Goal: Information Seeking & Learning: Learn about a topic

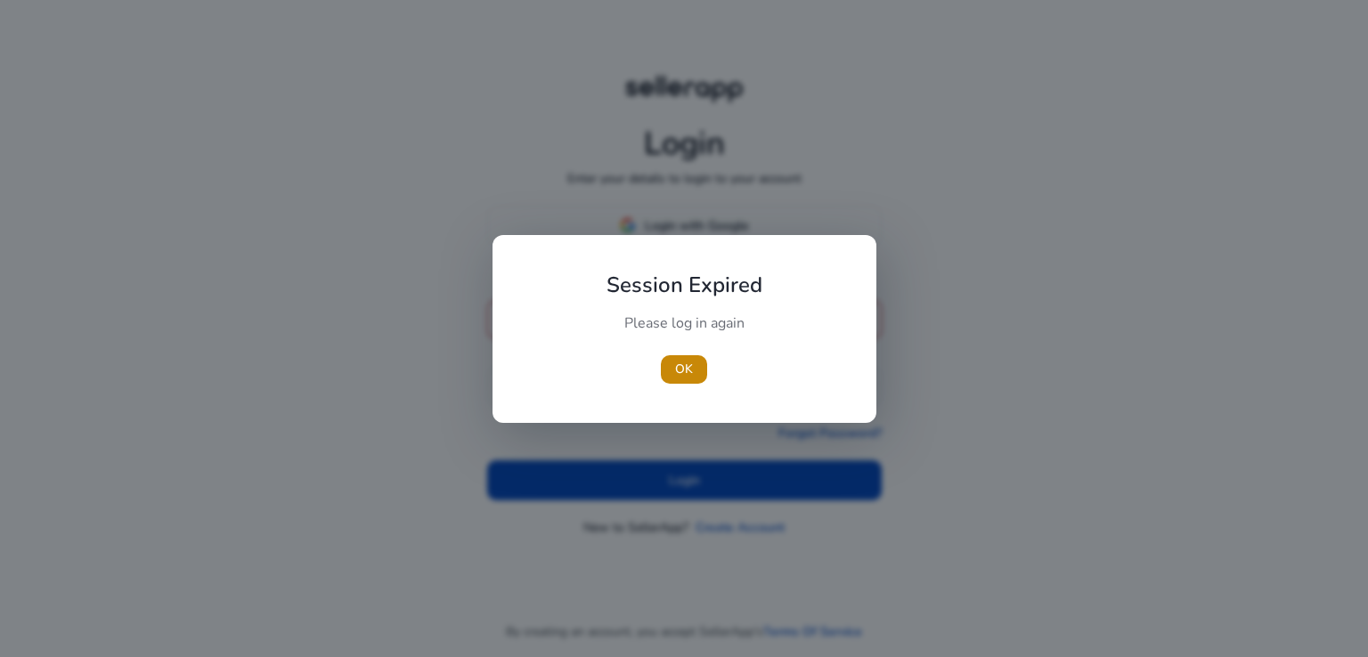
type input "**********"
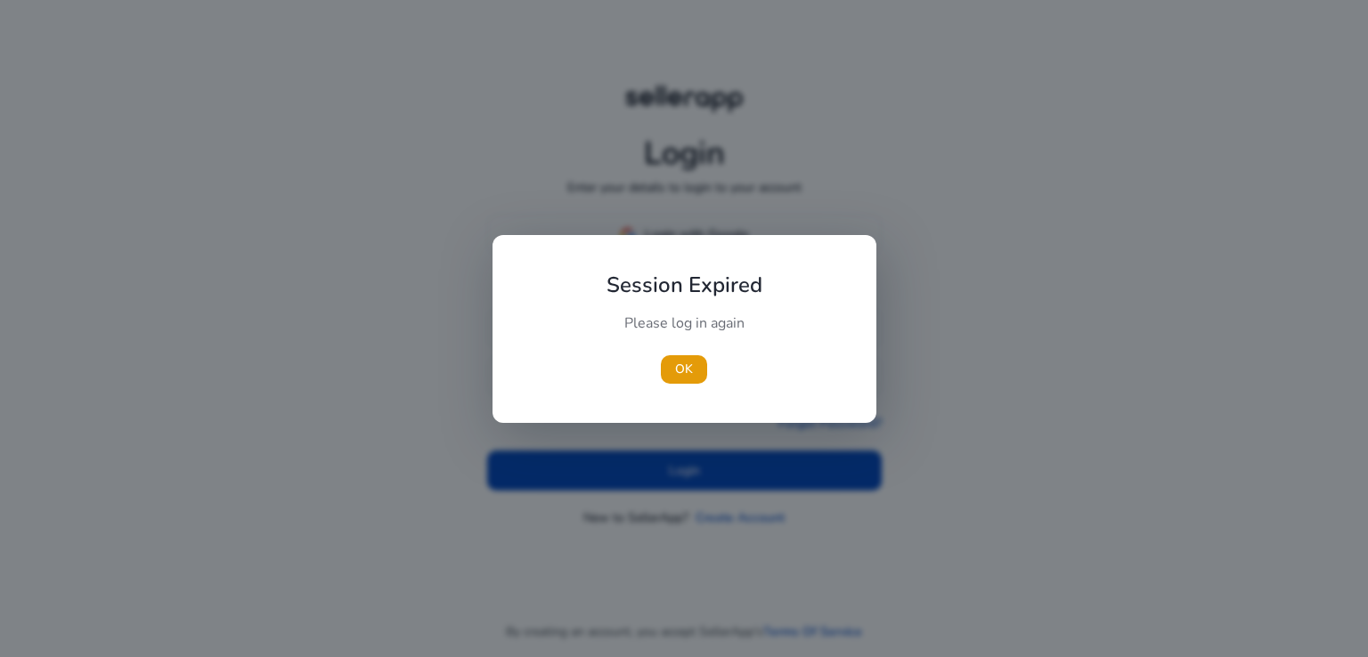
click at [997, 352] on div at bounding box center [684, 328] width 1368 height 657
click at [976, 352] on div at bounding box center [684, 328] width 1368 height 657
click at [687, 366] on span "OK" at bounding box center [684, 369] width 18 height 19
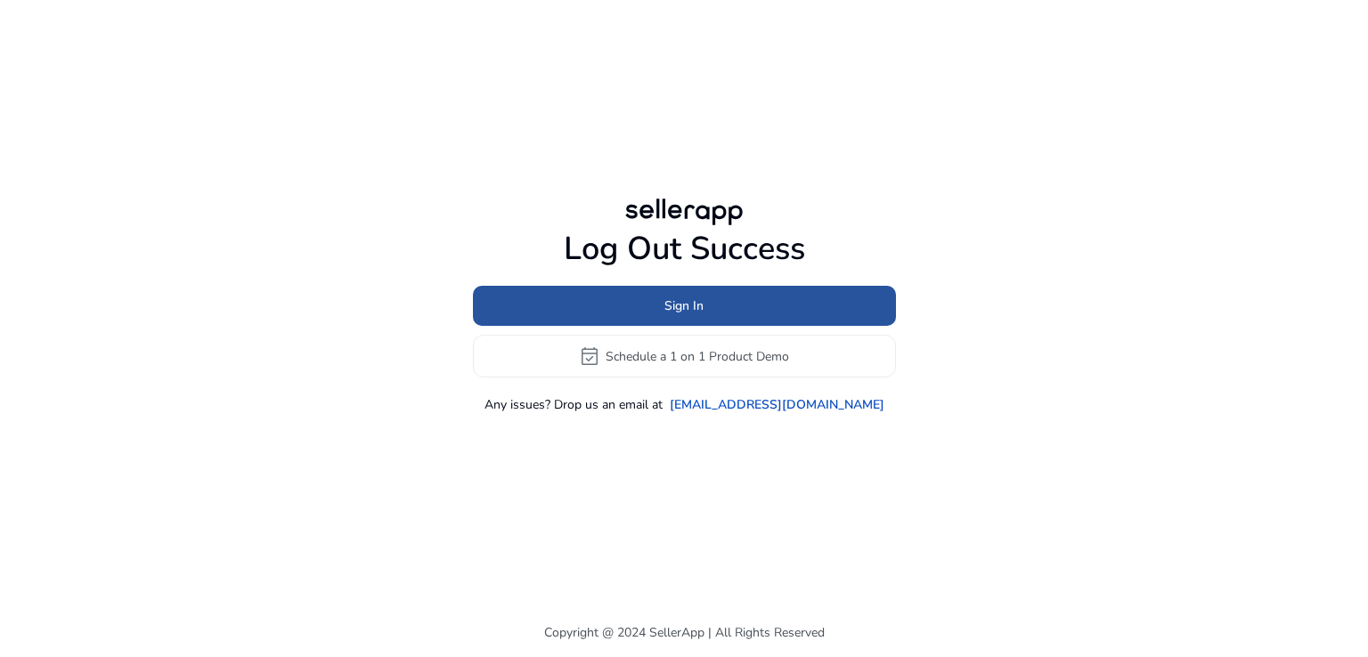
click at [748, 308] on span at bounding box center [684, 306] width 423 height 43
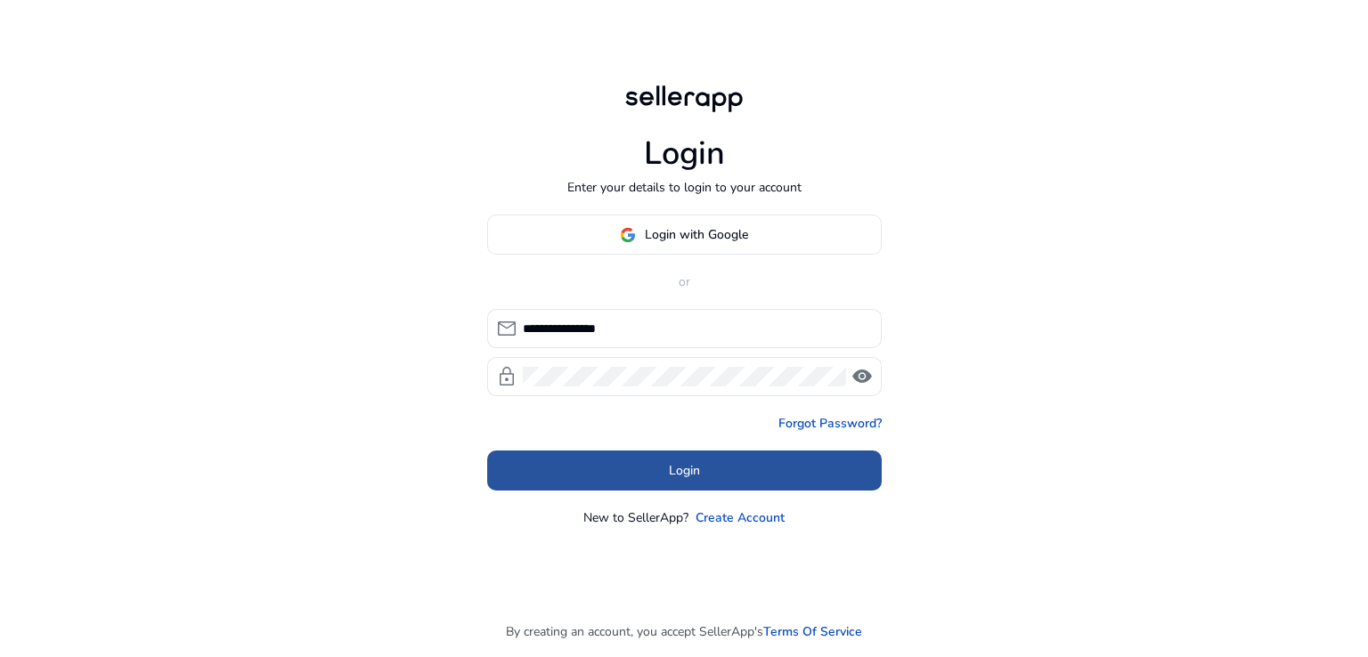
click at [703, 454] on span at bounding box center [684, 471] width 395 height 43
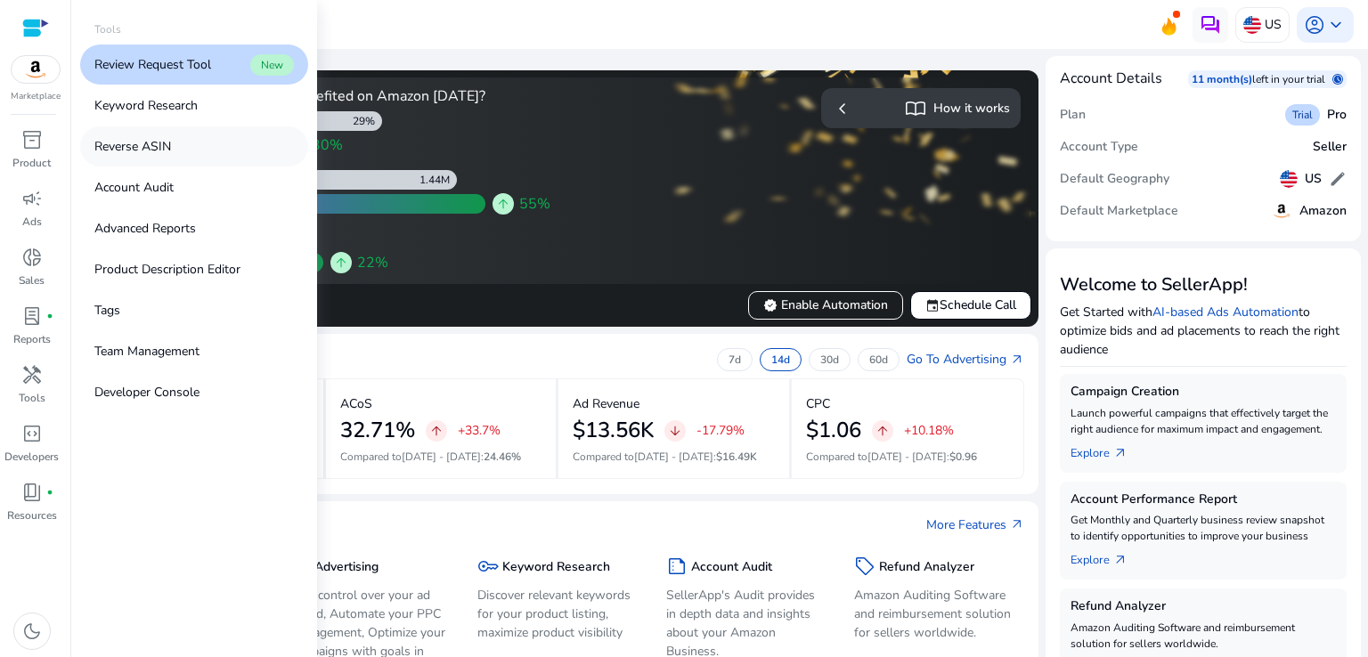
click at [146, 155] on p "Reverse ASIN" at bounding box center [132, 146] width 77 height 19
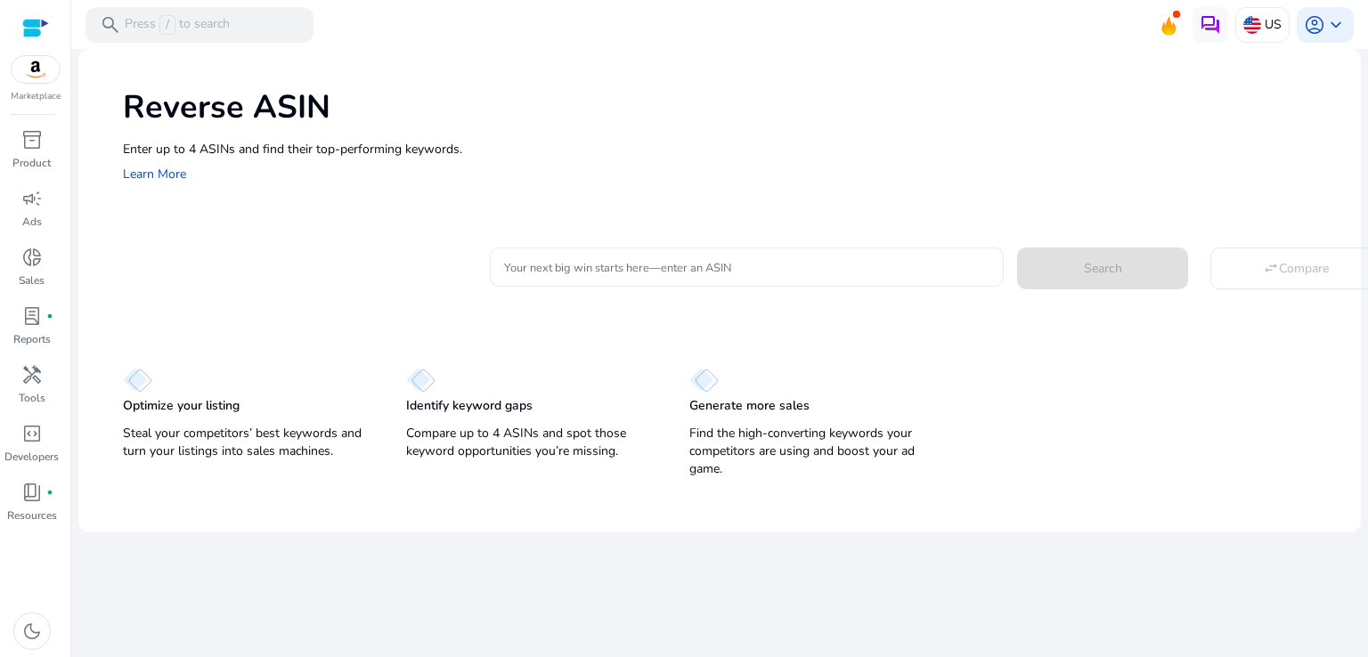
click at [620, 273] on input "Your next big win starts here—enter an ASIN" at bounding box center [746, 267] width 485 height 20
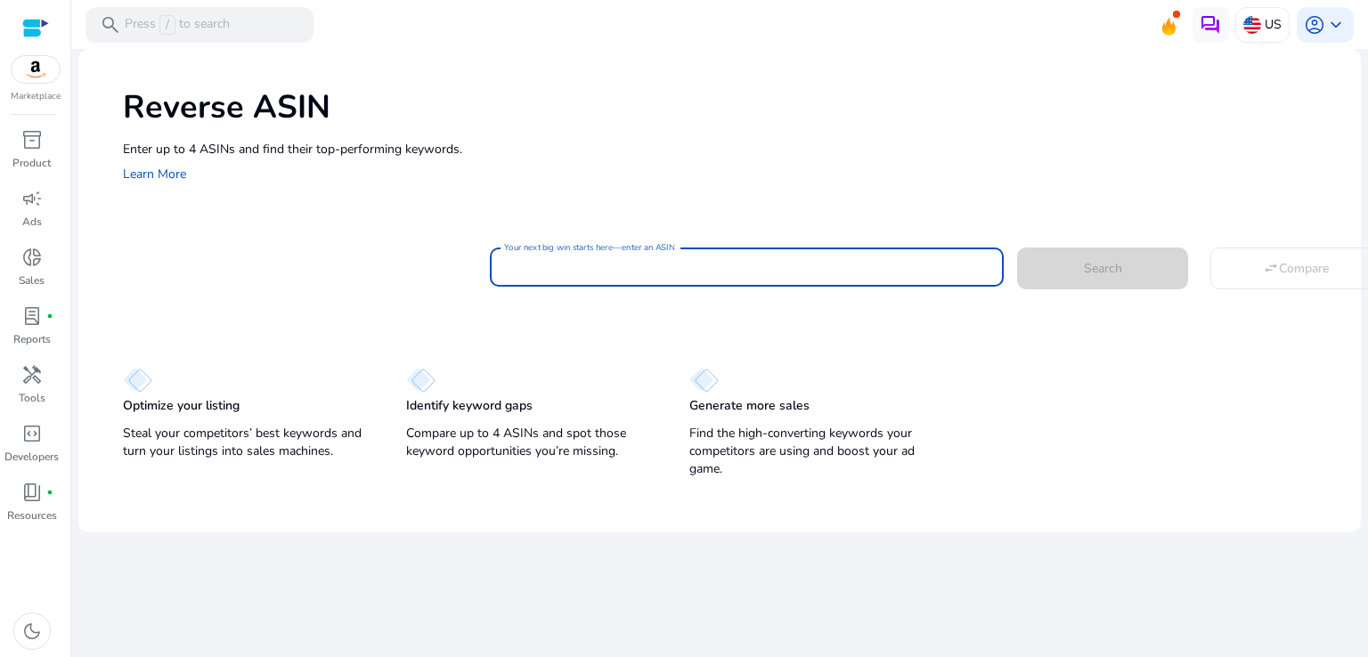
paste input "**********"
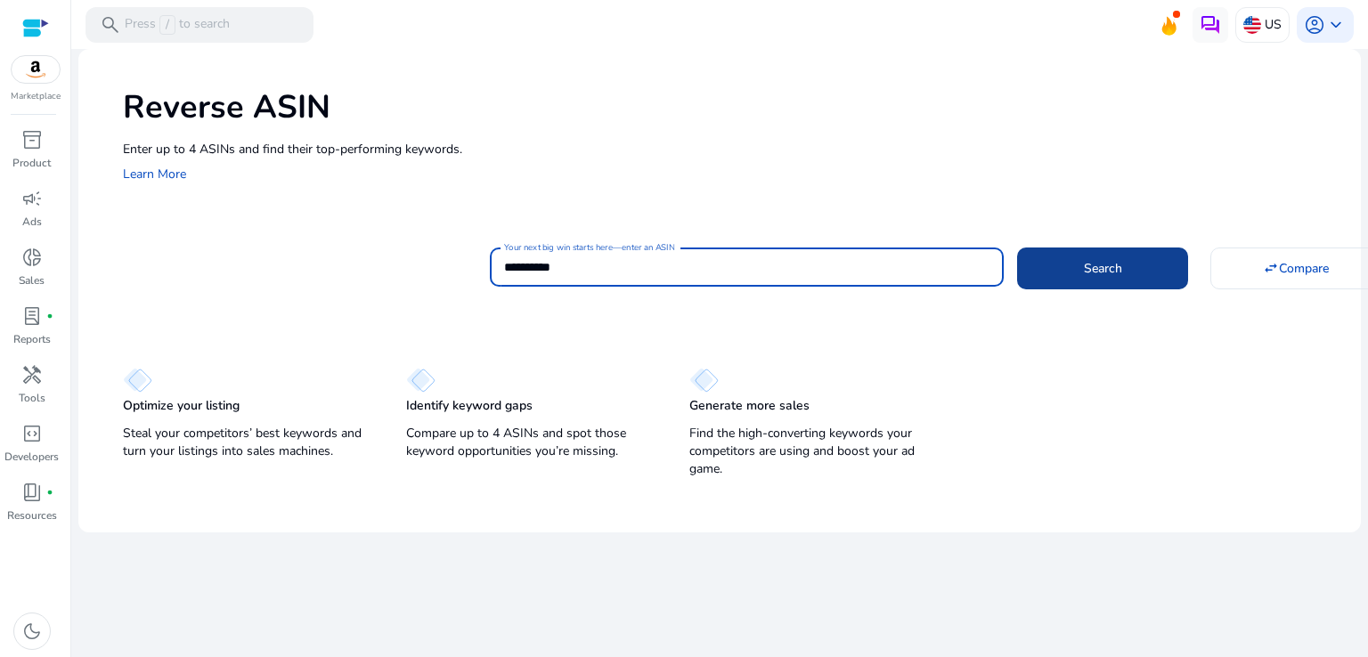
type input "**********"
click at [1147, 257] on span at bounding box center [1102, 268] width 171 height 43
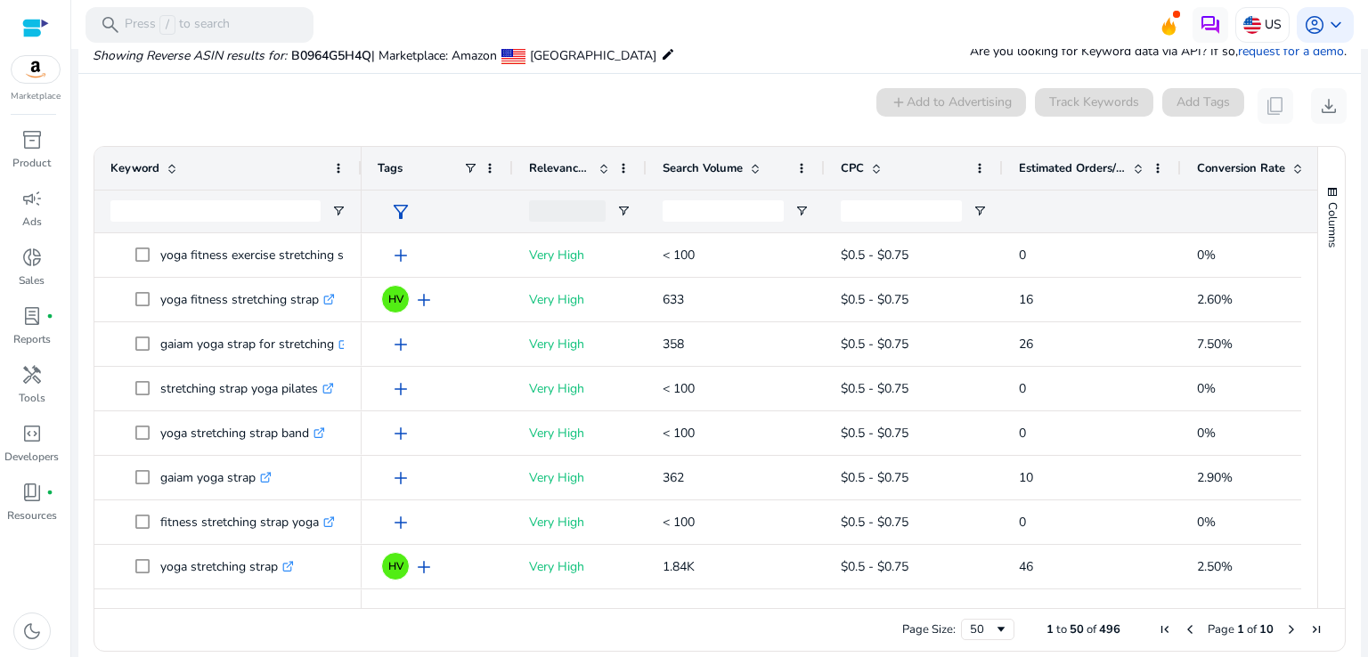
scroll to position [147, 0]
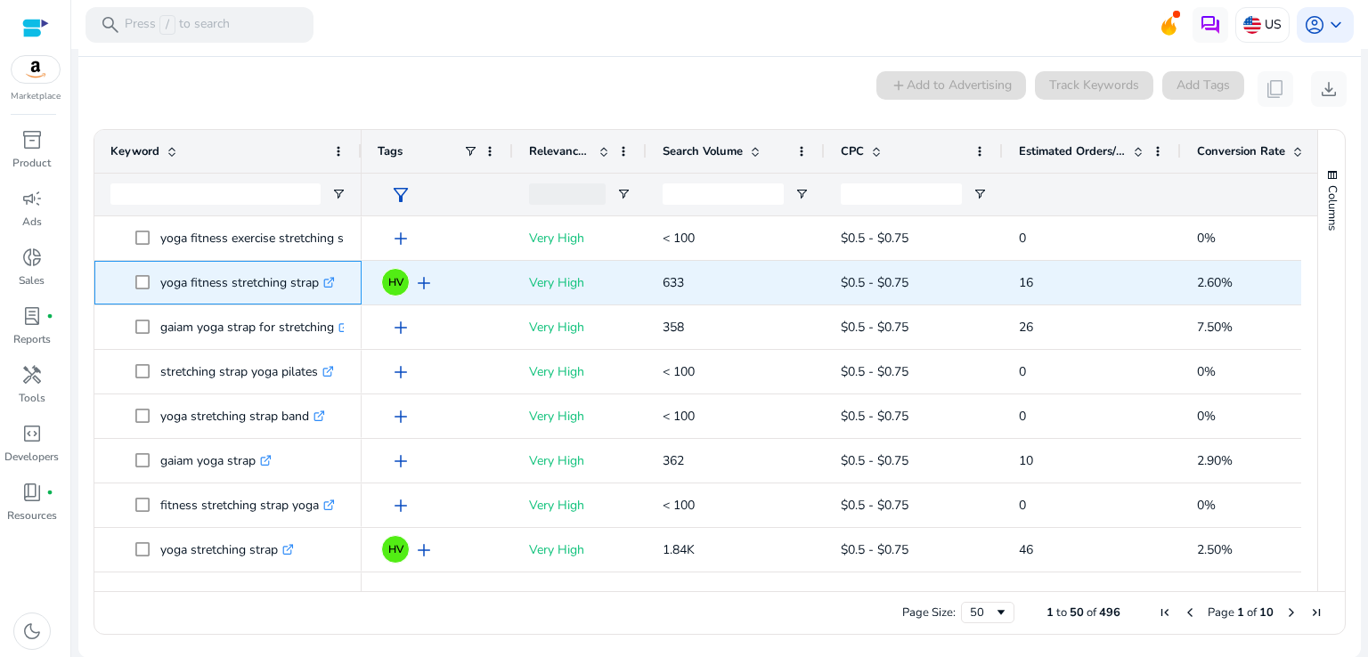
copy span "yoga fitness stretching strap"
drag, startPoint x: 158, startPoint y: 286, endPoint x: 316, endPoint y: 289, distance: 158.6
click at [316, 289] on span "yoga fitness stretching strap .st0{fill:#2c8af8}" at bounding box center [240, 283] width 210 height 37
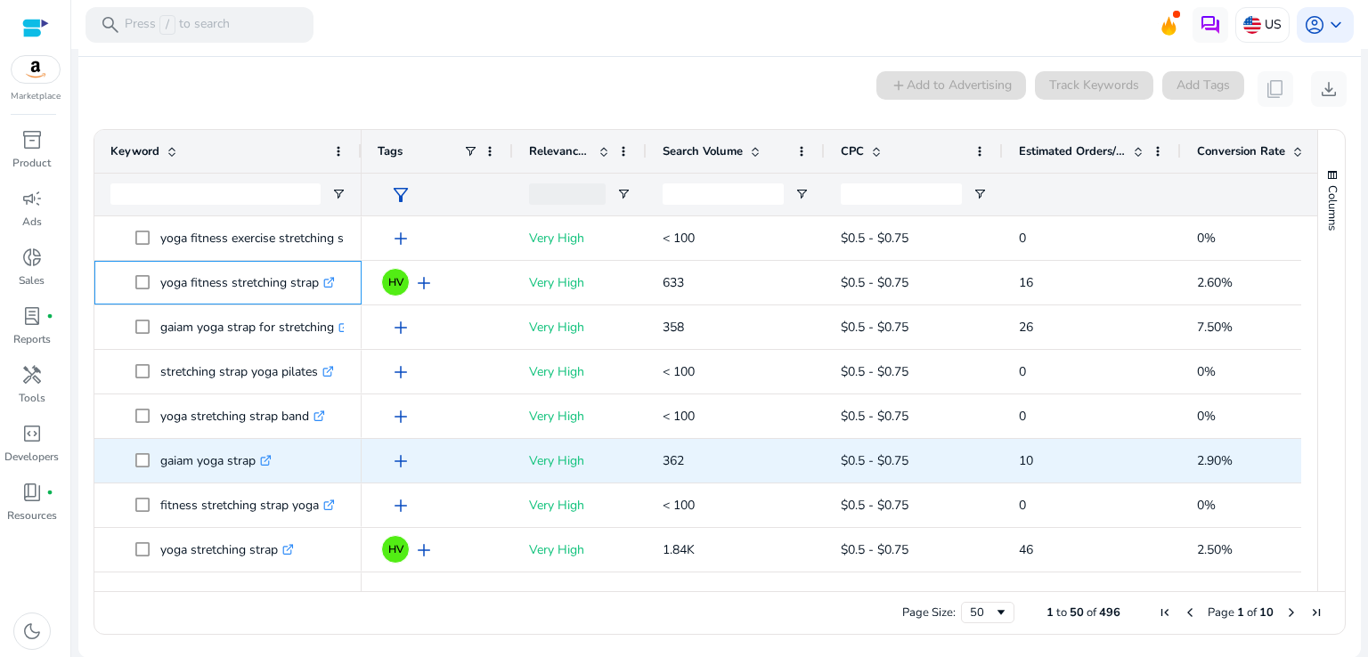
copy span "yoga fitness stretching strap"
